Goal: Transaction & Acquisition: Book appointment/travel/reservation

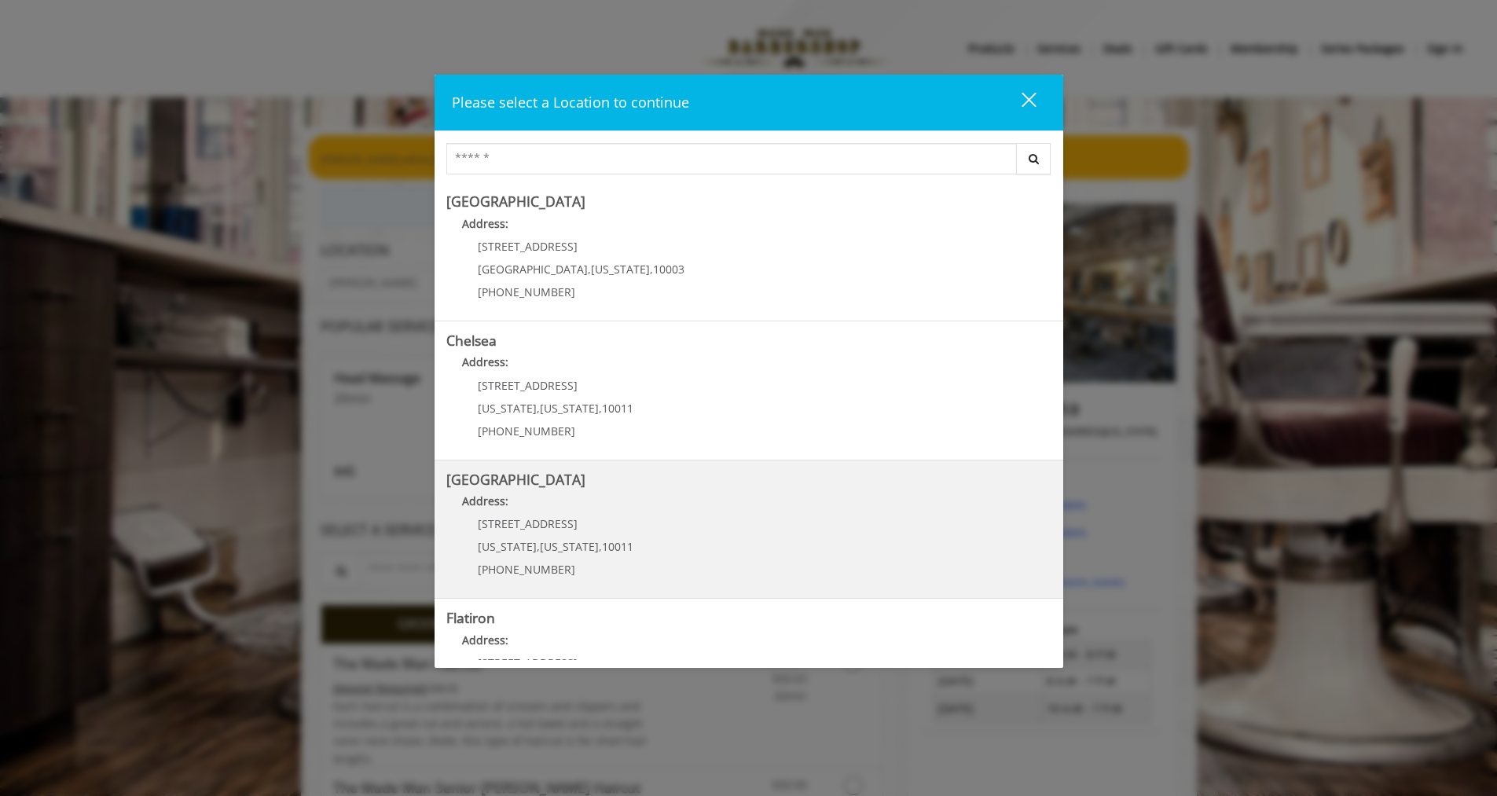
click at [555, 521] on p "267 W 15th St" at bounding box center [556, 524] width 156 height 12
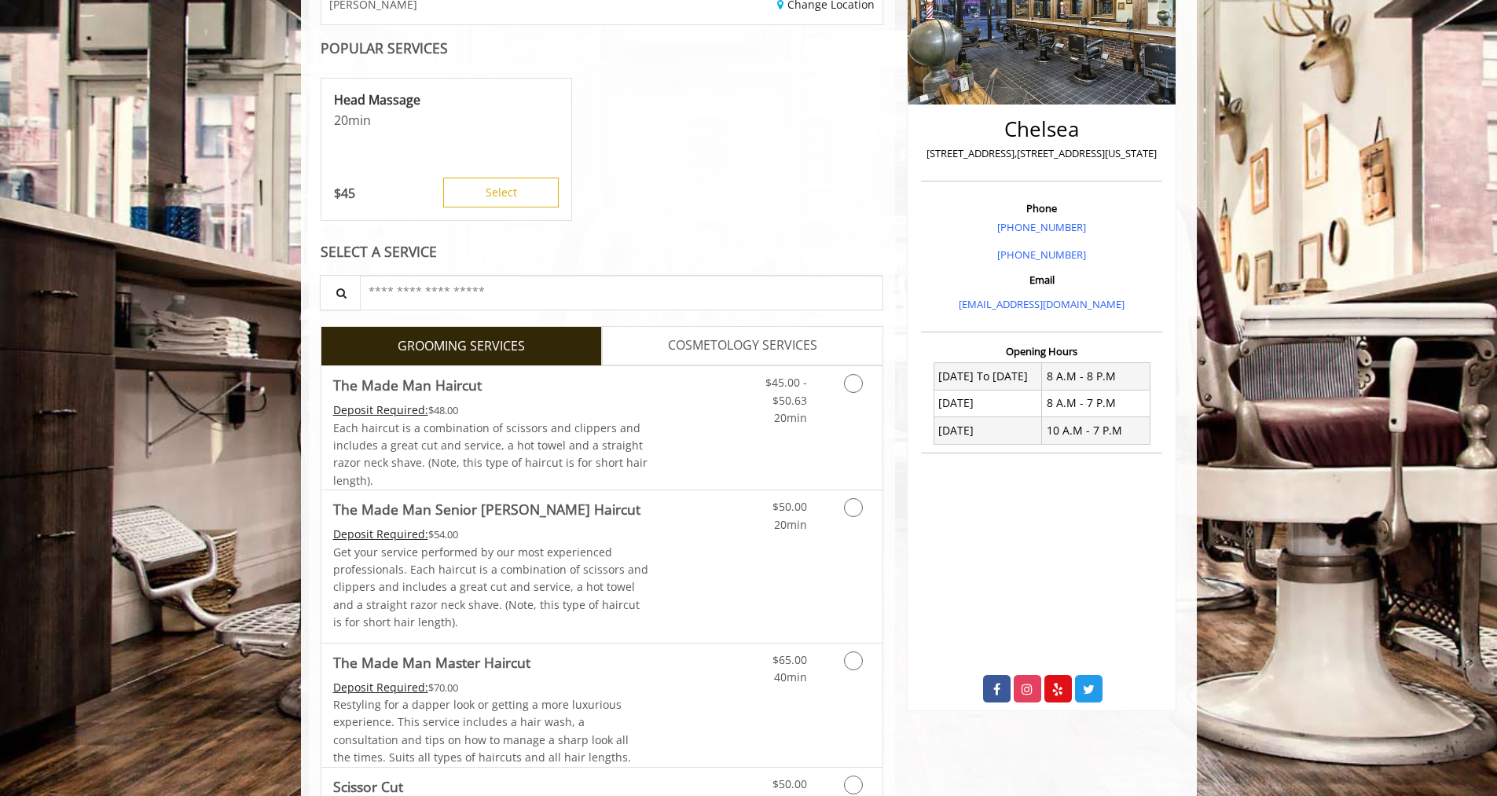
scroll to position [314, 0]
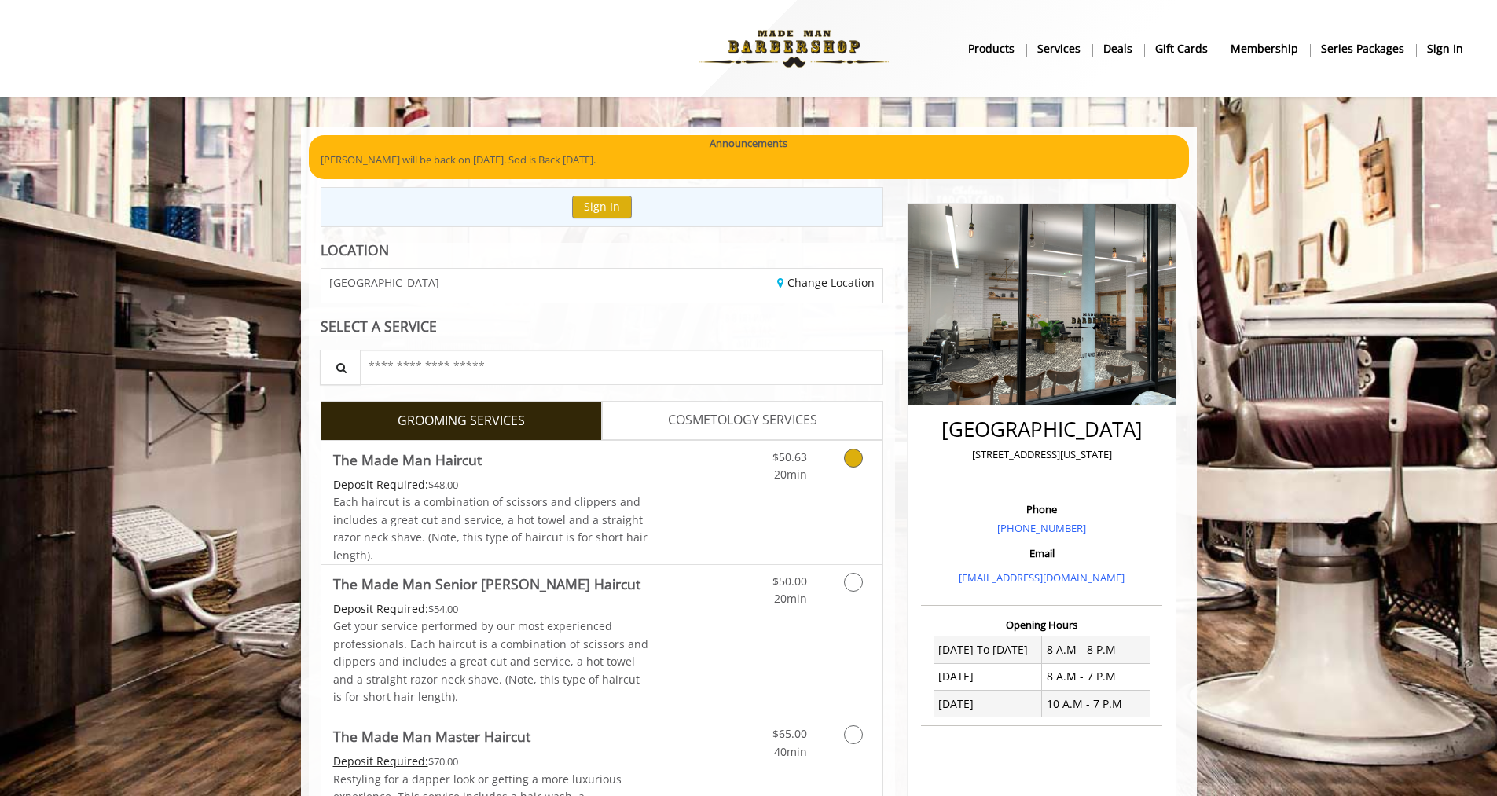
click at [835, 483] on link "Grooming services" at bounding box center [851, 462] width 40 height 43
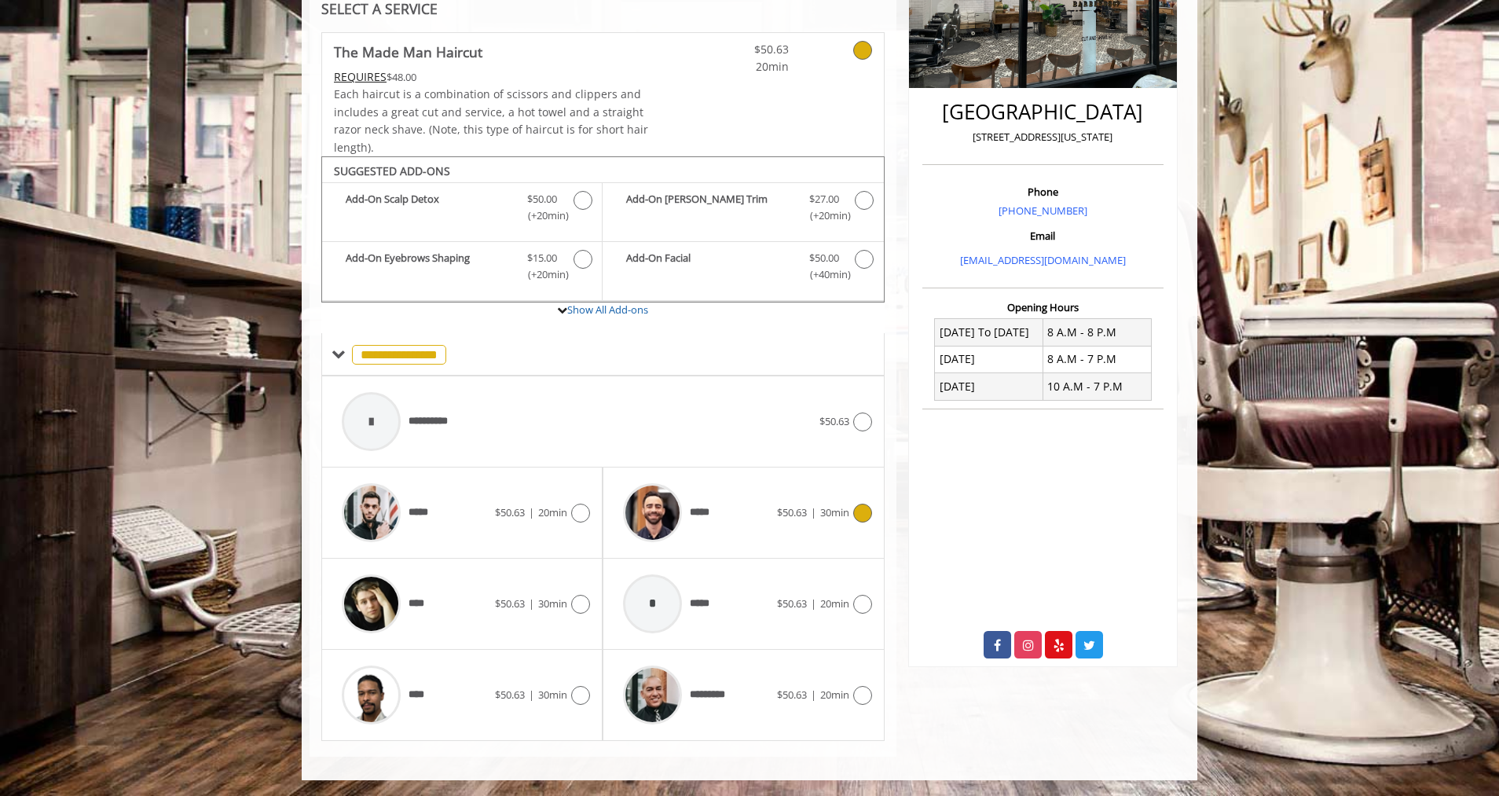
click at [772, 541] on div "*****" at bounding box center [695, 512] width 161 height 75
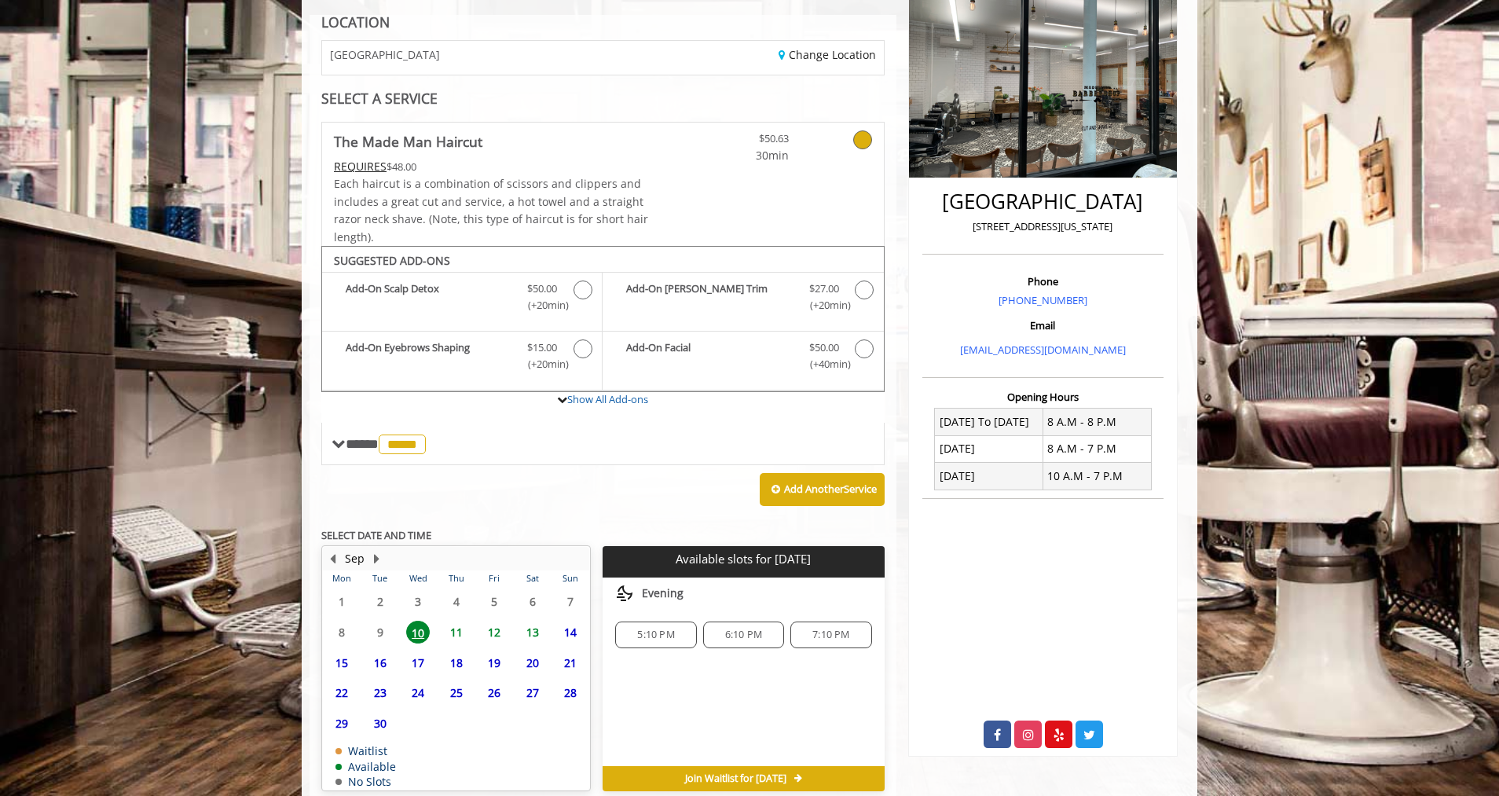
scroll to position [301, 0]
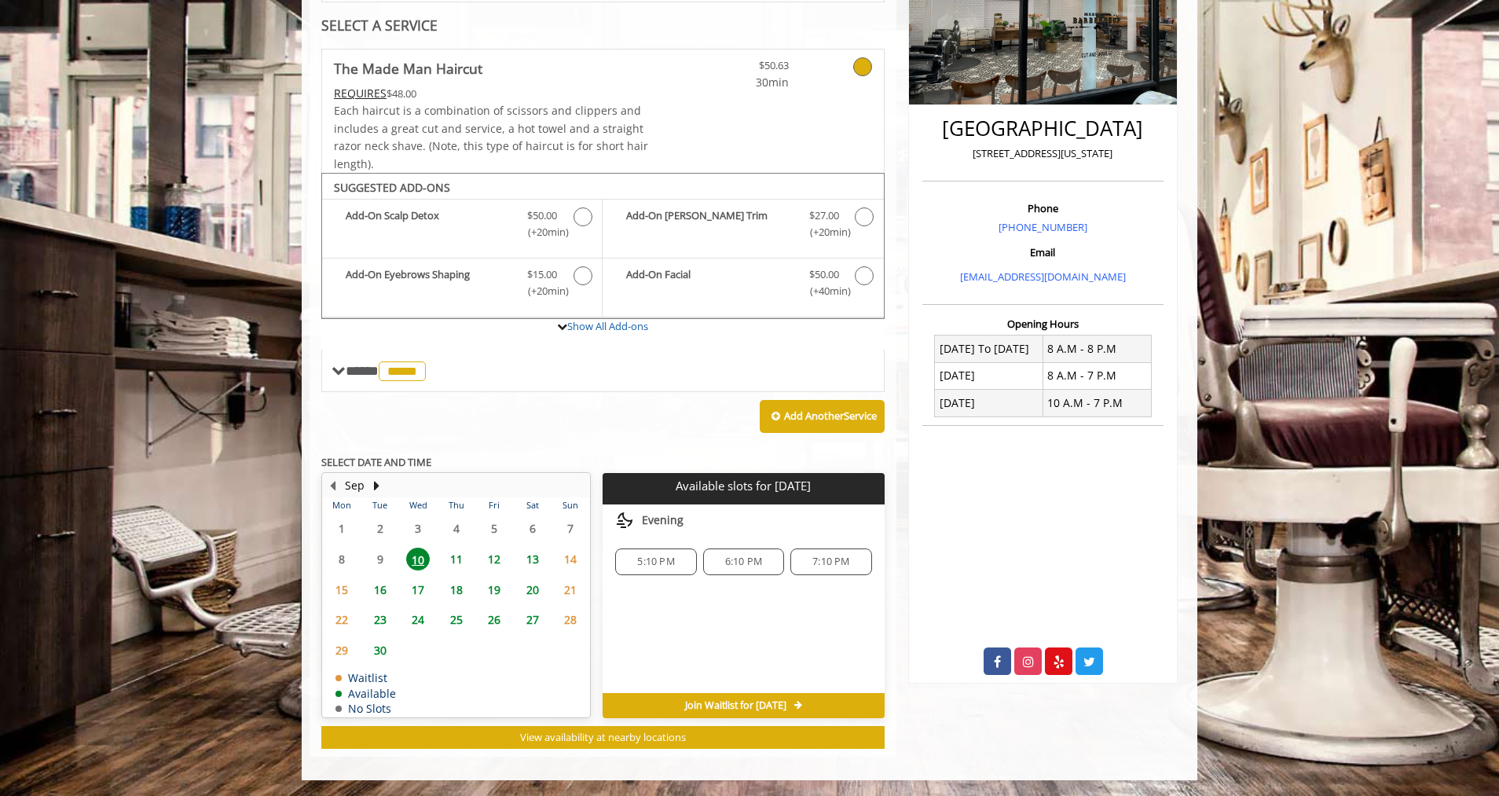
click at [660, 569] on div "5:10 PM" at bounding box center [655, 561] width 81 height 27
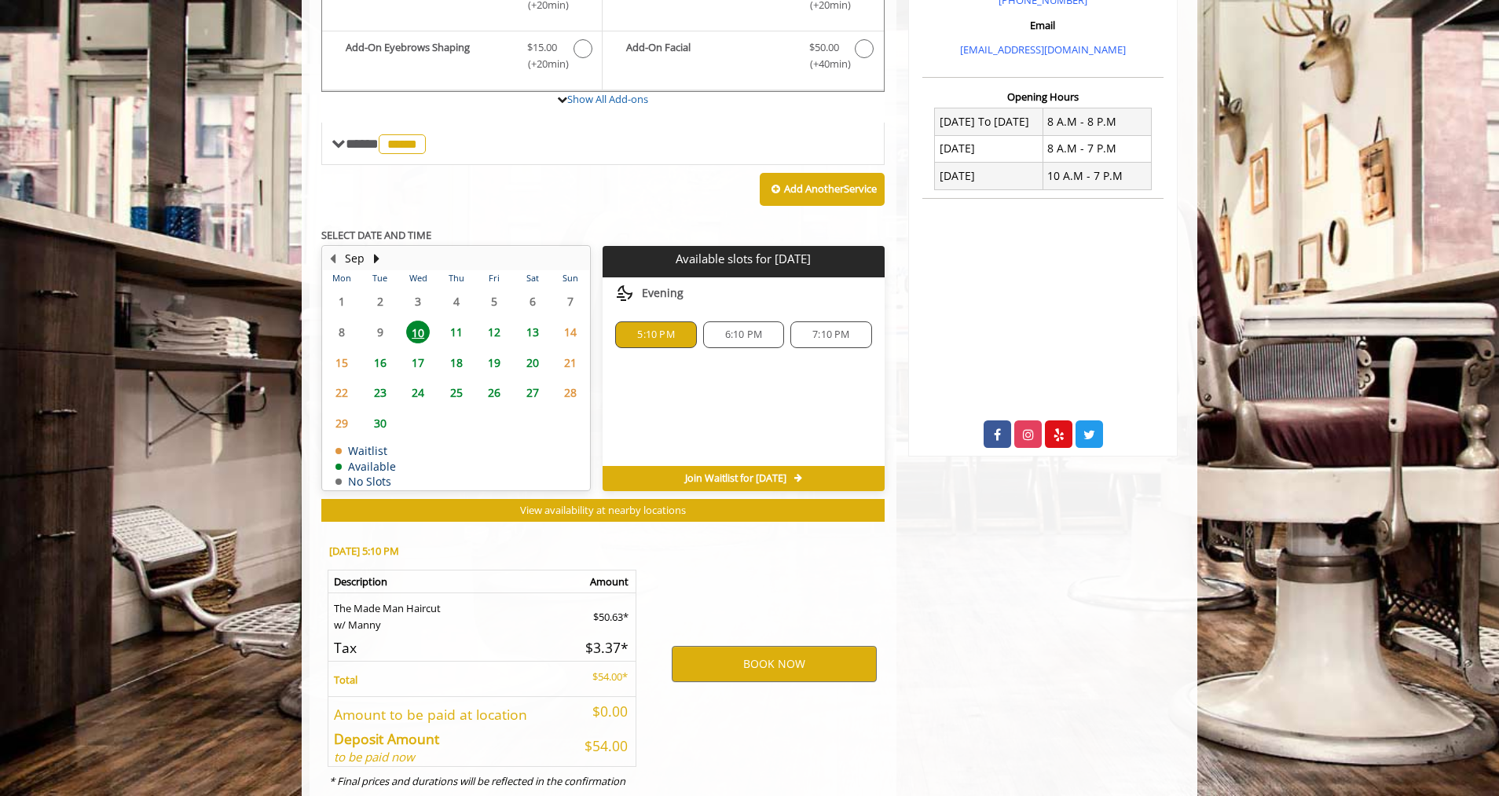
scroll to position [585, 0]
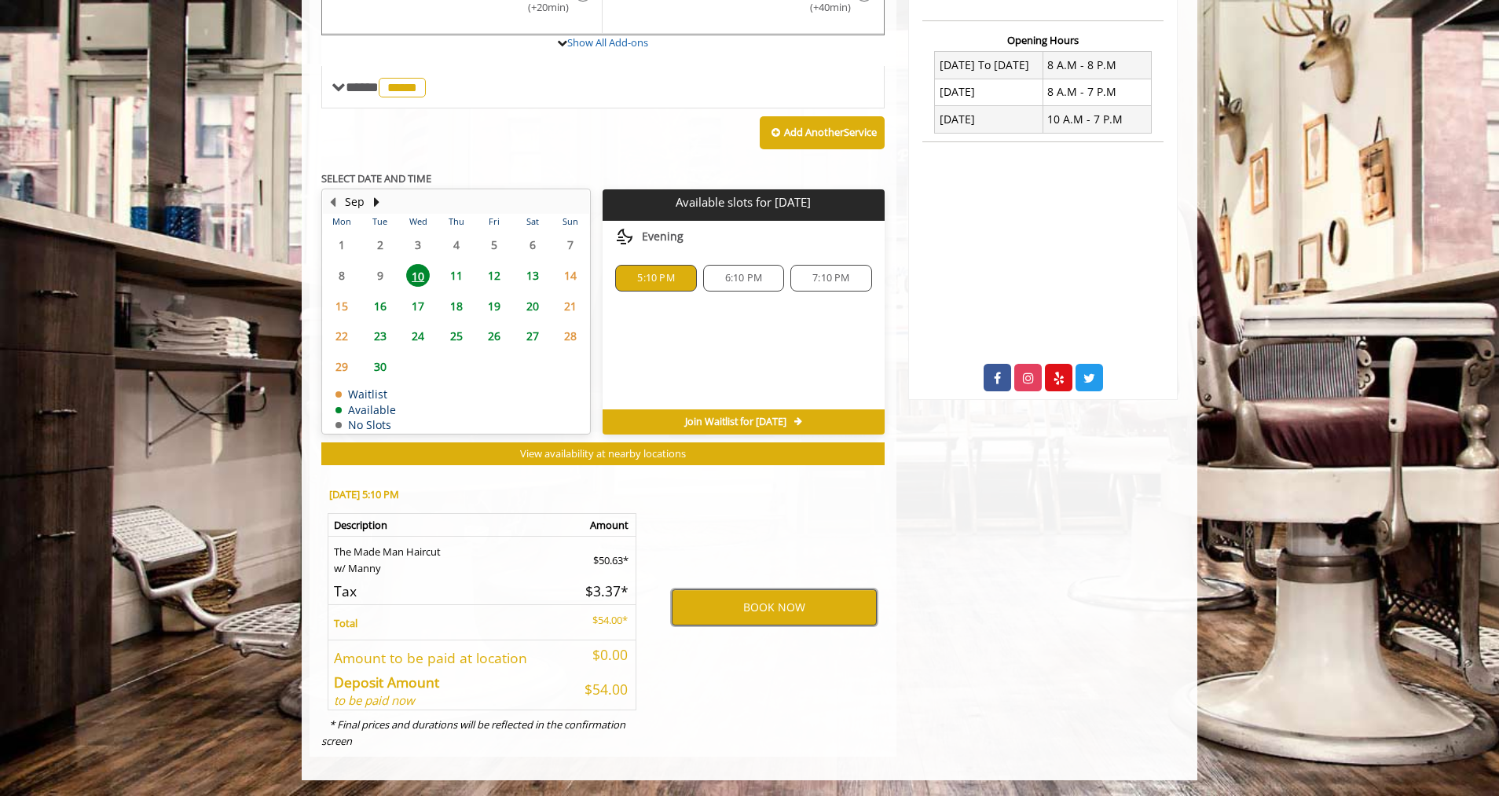
click at [706, 608] on button "BOOK NOW" at bounding box center [774, 607] width 205 height 36
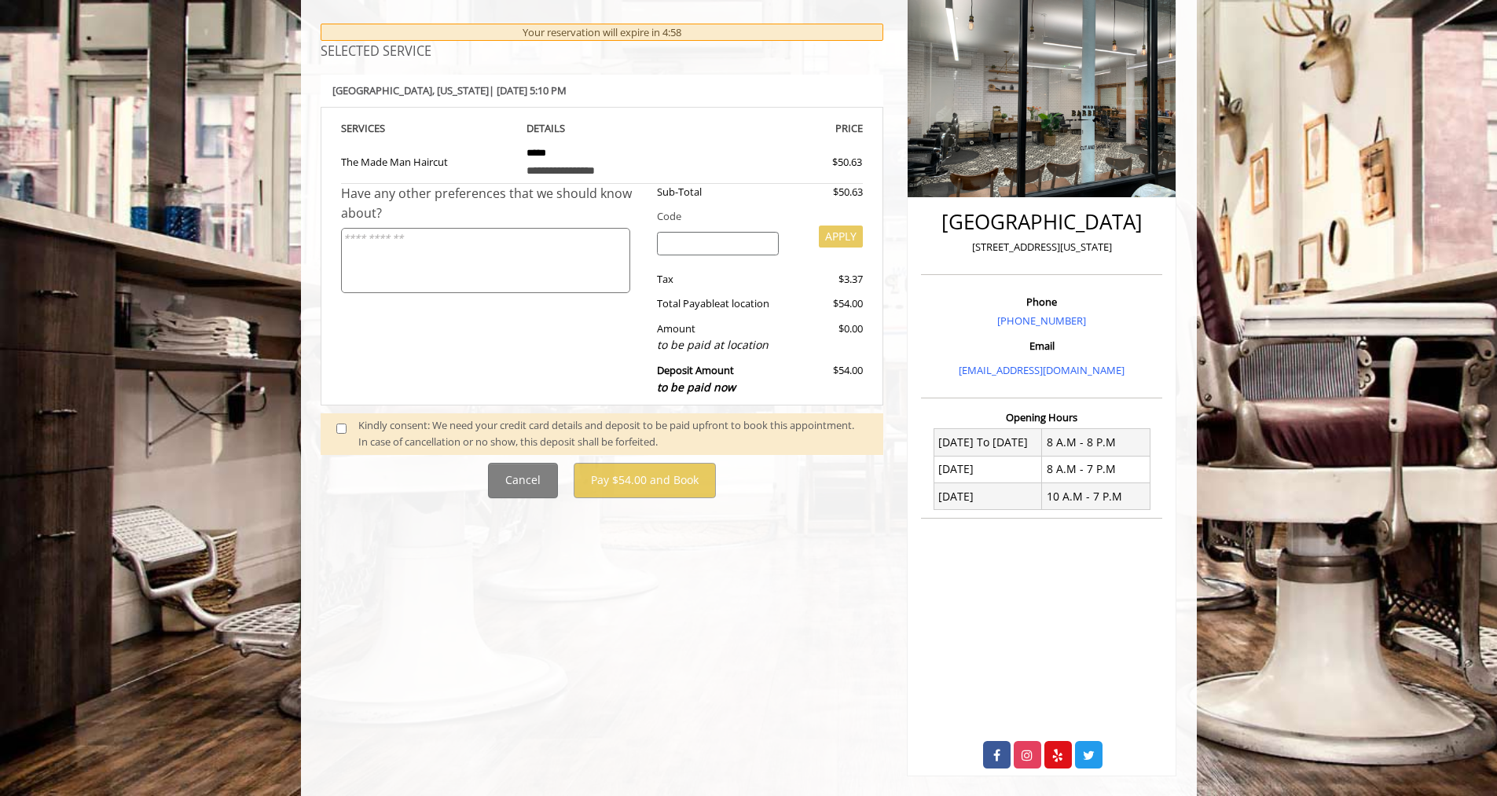
scroll to position [227, 0]
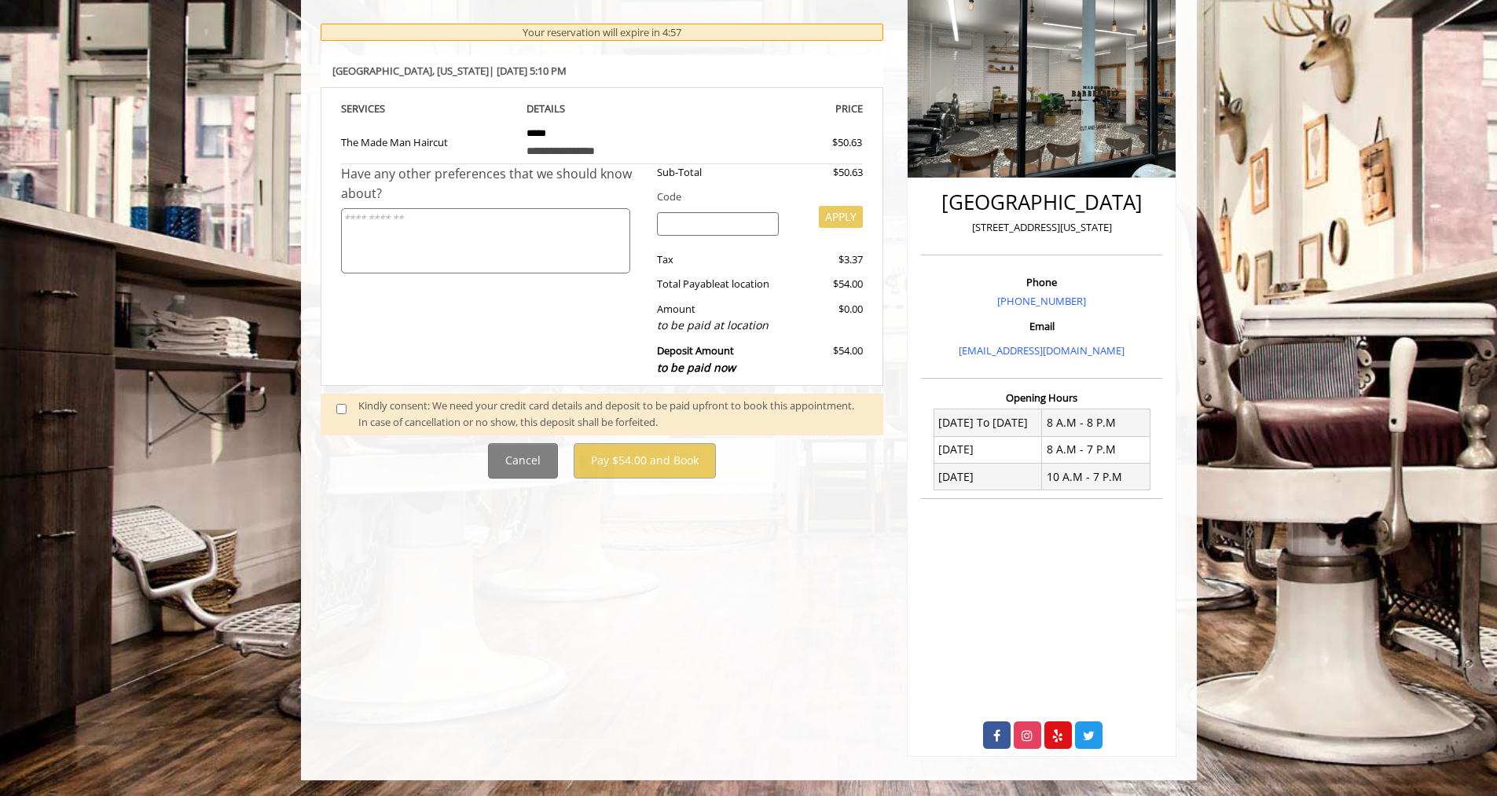
click at [347, 415] on span at bounding box center [348, 414] width 46 height 33
click at [347, 406] on span at bounding box center [348, 414] width 46 height 33
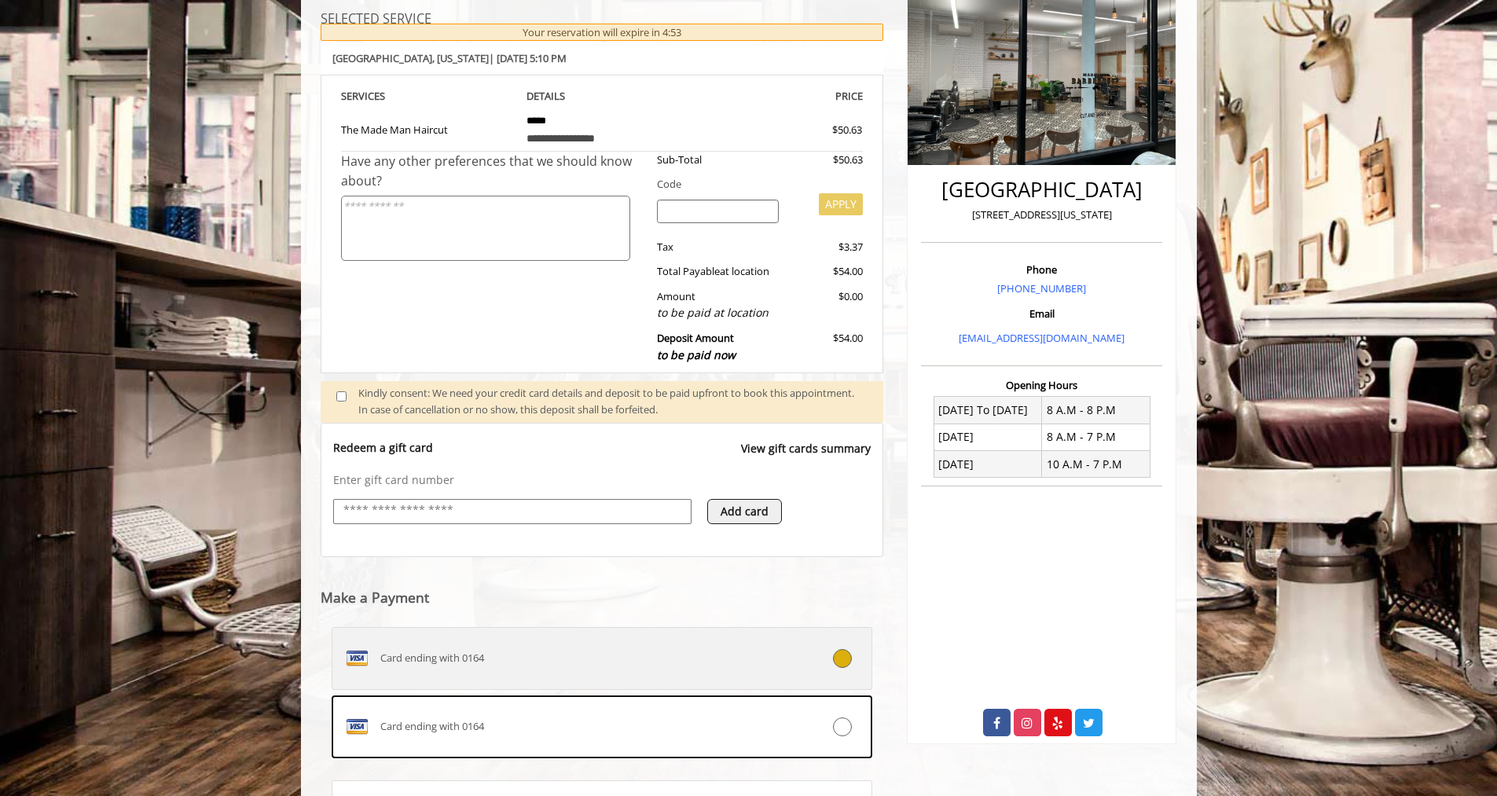
scroll to position [397, 0]
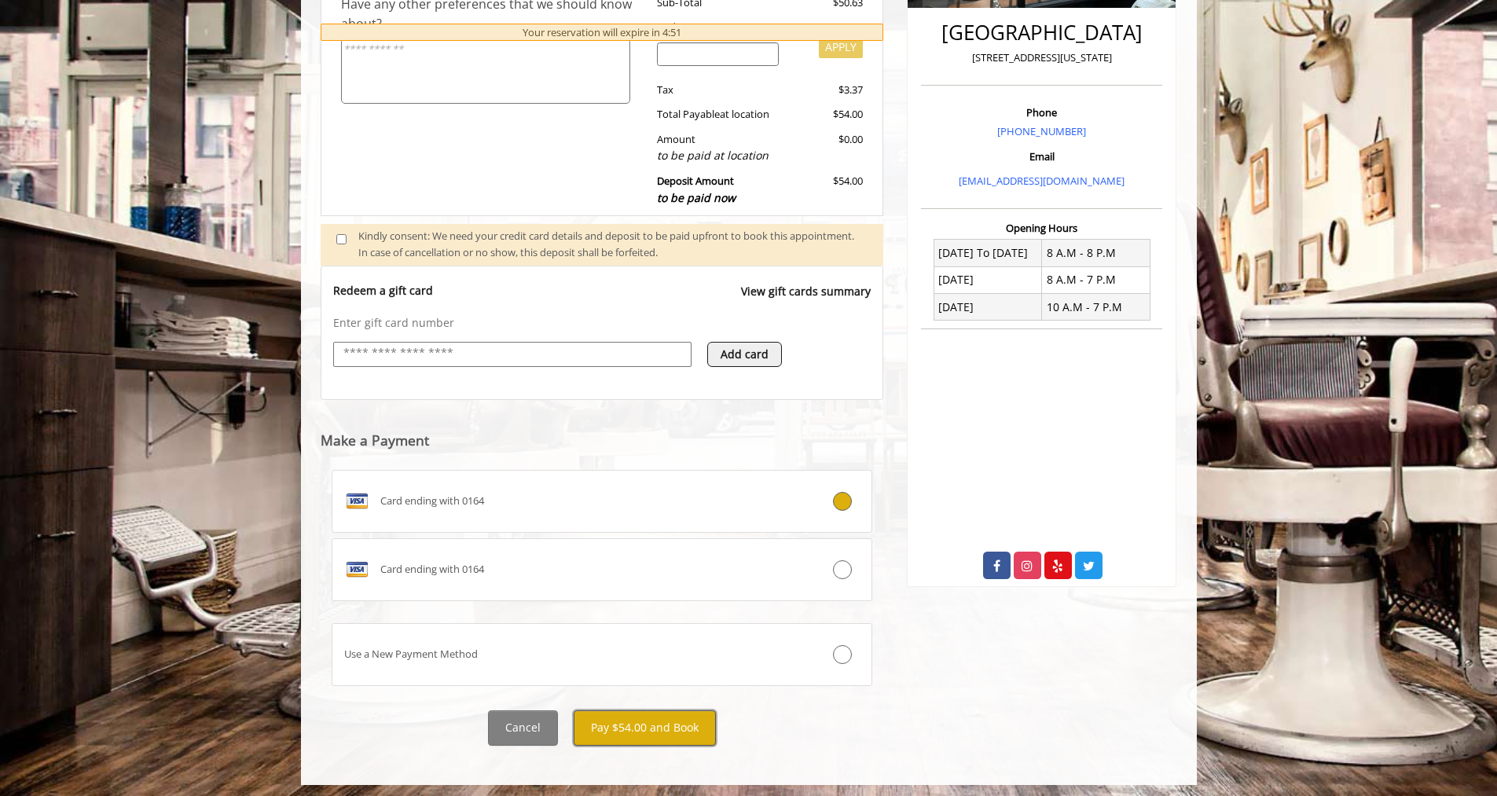
click at [637, 733] on button "Pay $54.00 and Book" at bounding box center [645, 727] width 142 height 35
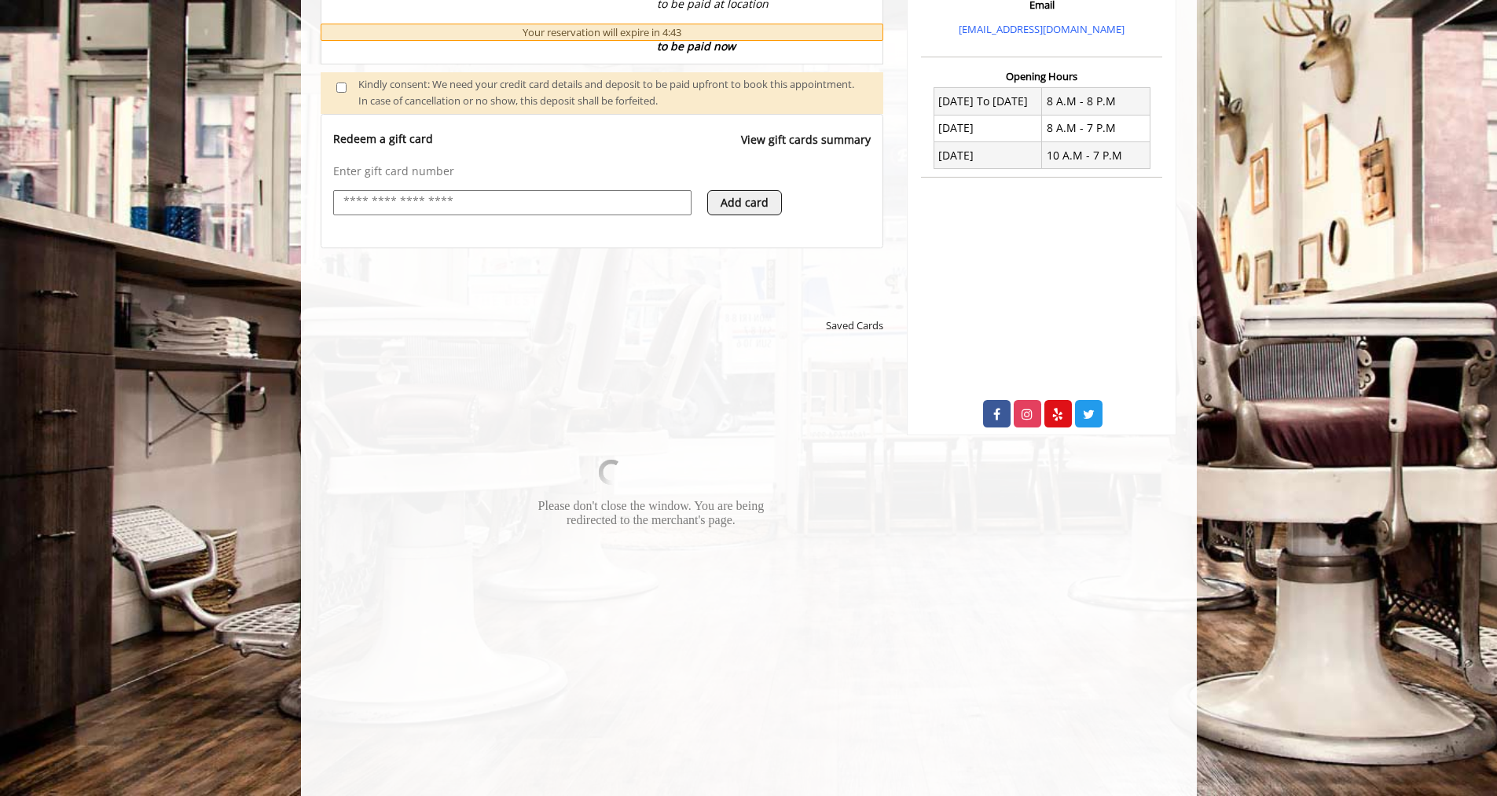
scroll to position [554, 0]
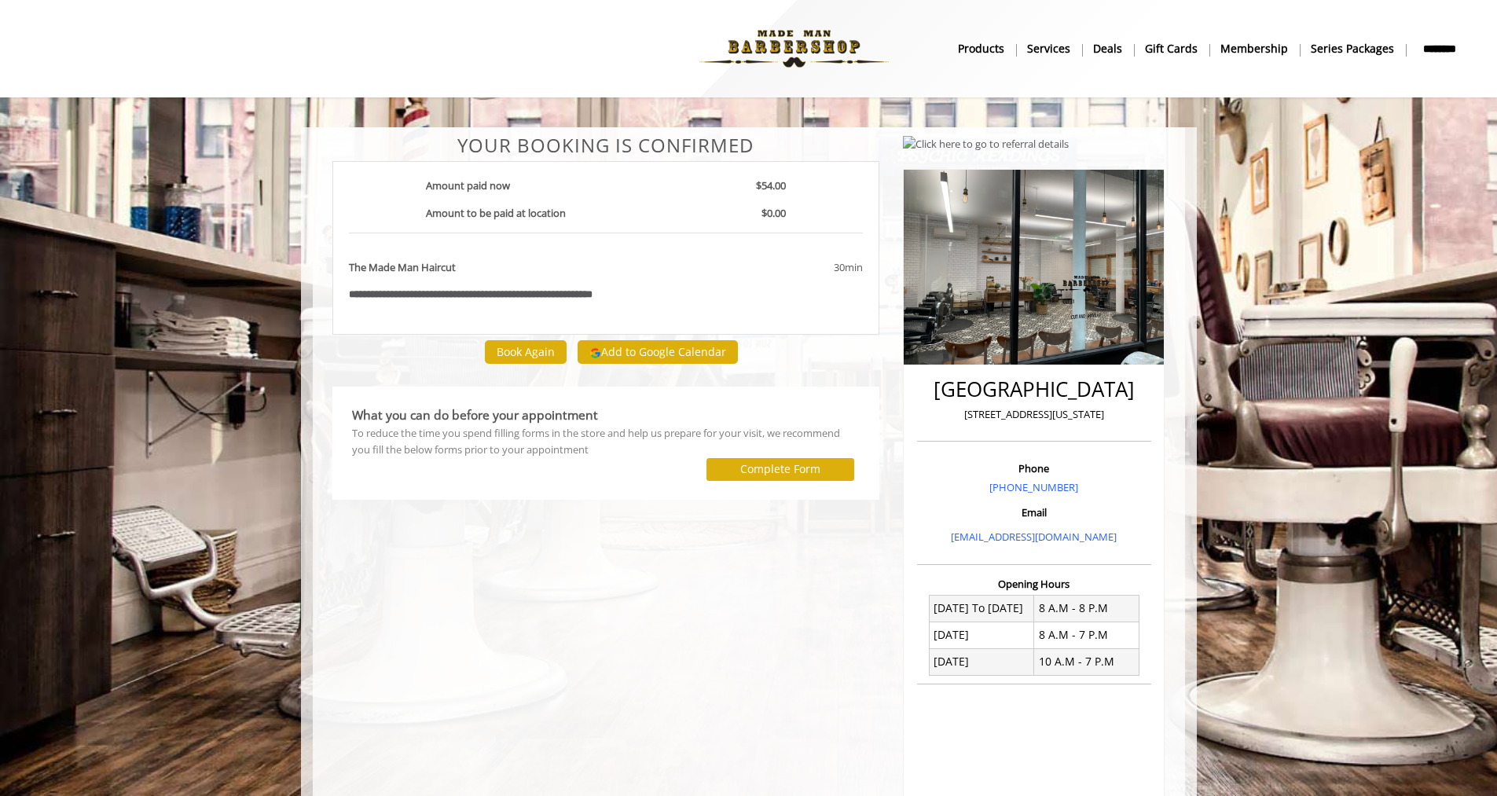
click at [243, 450] on body "**********" at bounding box center [748, 546] width 1497 height 838
click at [201, 569] on body "**********" at bounding box center [748, 546] width 1497 height 838
